Goal: Obtain resource: Download file/media

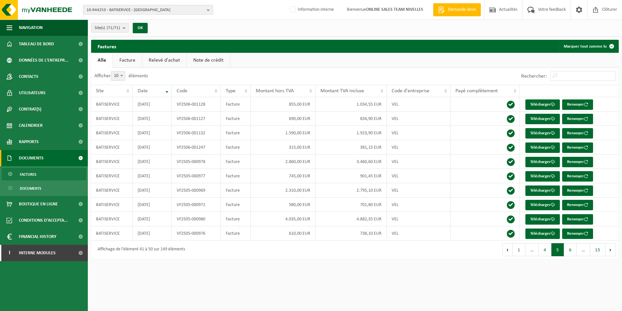
click at [156, 5] on button "10-944253 - BATISERVICE - GEMBLOUX" at bounding box center [148, 10] width 130 height 10
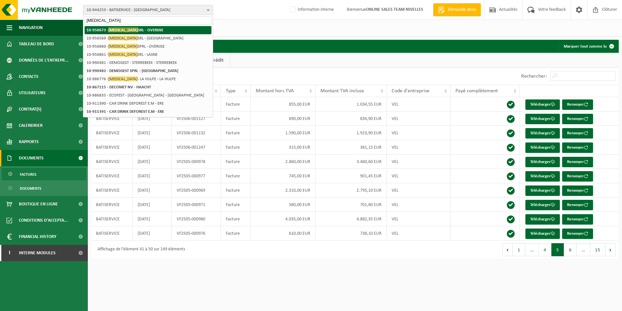
type input "DECOGEST"
click at [147, 31] on strong "10-950673 - DECOGEST SRL - OVERIJSE" at bounding box center [125, 29] width 77 height 5
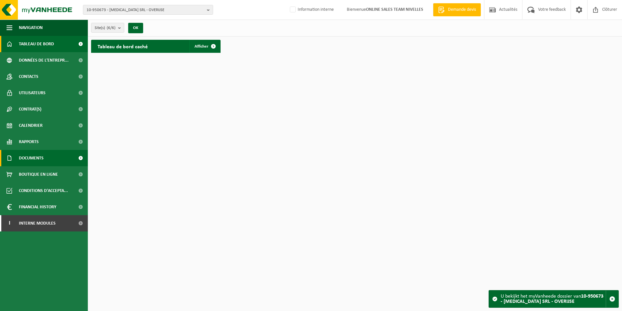
click at [38, 161] on span "Documents" at bounding box center [31, 158] width 25 height 16
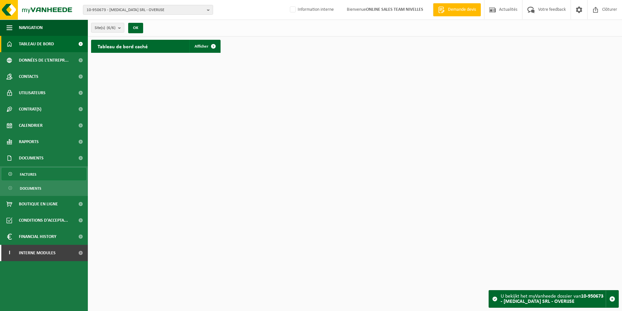
click at [40, 173] on link "Factures" at bounding box center [44, 174] width 85 height 12
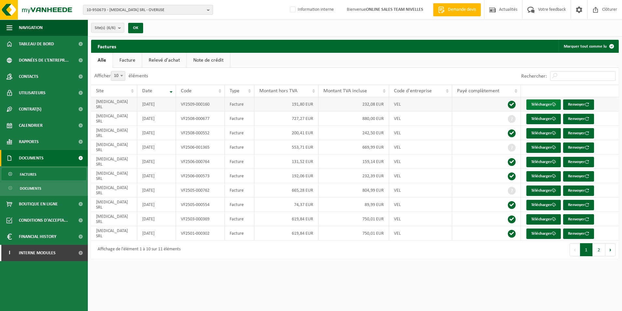
click at [540, 107] on link "Télécharger" at bounding box center [544, 104] width 35 height 10
click at [539, 119] on link "Télécharger" at bounding box center [544, 119] width 35 height 10
click at [38, 78] on span "Contacts" at bounding box center [29, 76] width 20 height 16
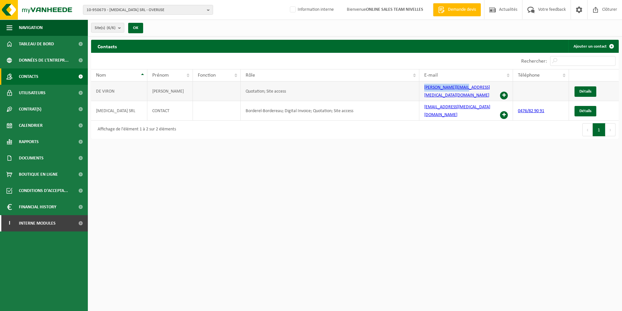
drag, startPoint x: 476, startPoint y: 91, endPoint x: 425, endPoint y: 92, distance: 51.5
click at [425, 92] on td "helene@decogest.com" at bounding box center [467, 91] width 94 height 20
copy link "helene@decogest.com"
drag, startPoint x: 468, startPoint y: 103, endPoint x: 420, endPoint y: 108, distance: 49.1
click at [420, 108] on td "admin@decogest.com" at bounding box center [467, 111] width 94 height 20
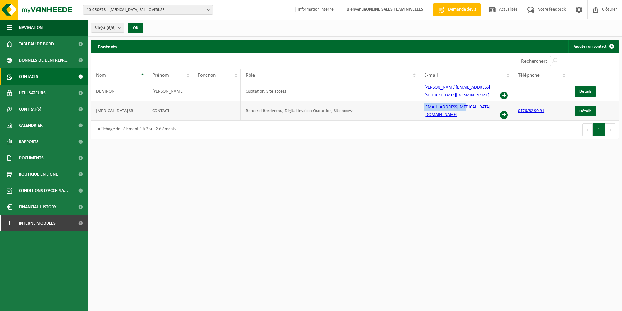
copy link "admin@decogest.com"
click at [34, 155] on span "Documents" at bounding box center [31, 158] width 25 height 16
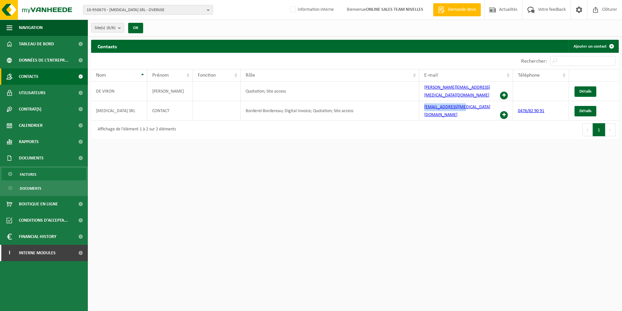
click at [49, 172] on link "Factures" at bounding box center [44, 174] width 85 height 12
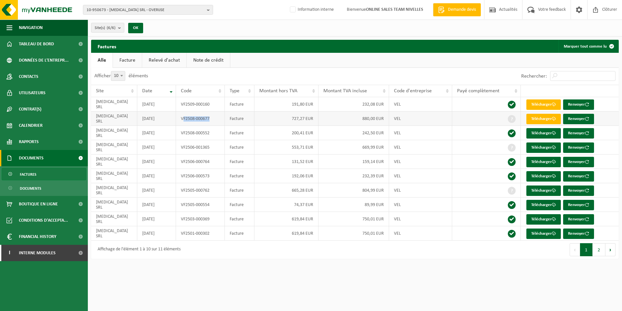
drag, startPoint x: 211, startPoint y: 119, endPoint x: 183, endPoint y: 122, distance: 28.1
click at [183, 122] on td "VF2508-000677" at bounding box center [200, 118] width 49 height 14
drag, startPoint x: 214, startPoint y: 119, endPoint x: 182, endPoint y: 120, distance: 32.2
click at [182, 120] on td "VF2508-000677" at bounding box center [200, 118] width 49 height 14
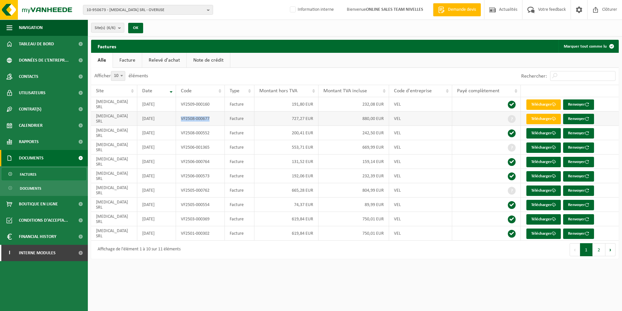
copy td "VF2508-000677"
drag, startPoint x: 212, startPoint y: 146, endPoint x: 182, endPoint y: 150, distance: 30.2
click at [182, 150] on td "VF2506-001365" at bounding box center [200, 147] width 49 height 14
copy td "VF2506-001365"
drag, startPoint x: 215, startPoint y: 190, endPoint x: 177, endPoint y: 190, distance: 38.4
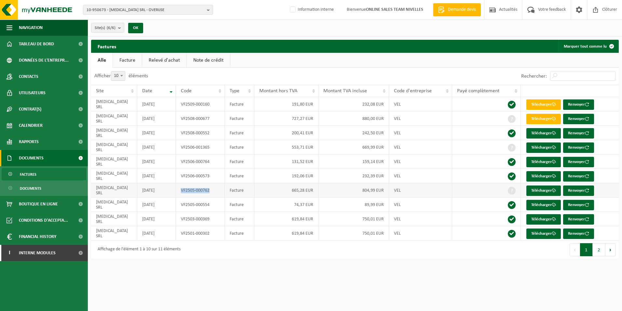
click at [177, 190] on td "VF2505-000762" at bounding box center [200, 190] width 49 height 14
copy td "VF2505-000762"
